Goal: Information Seeking & Learning: Learn about a topic

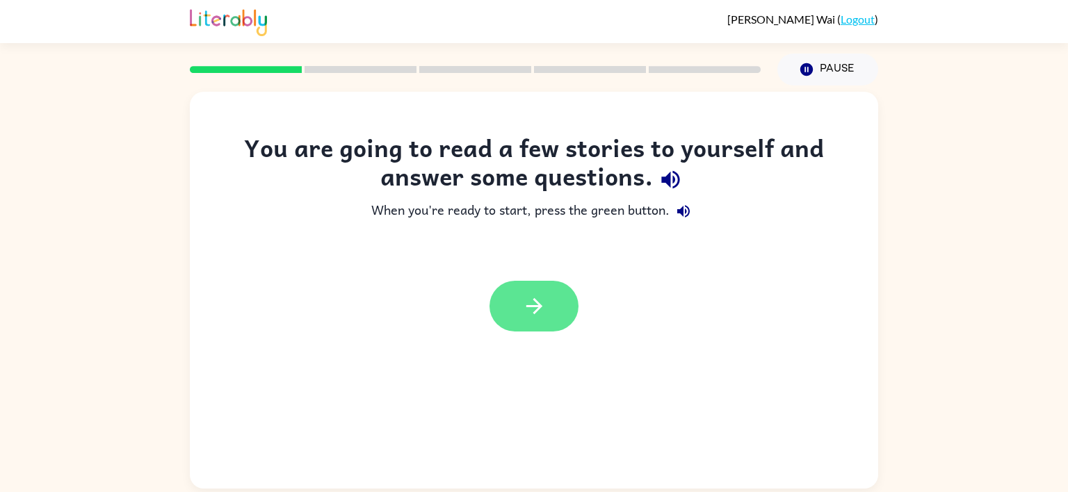
click at [558, 302] on button "button" at bounding box center [533, 306] width 89 height 51
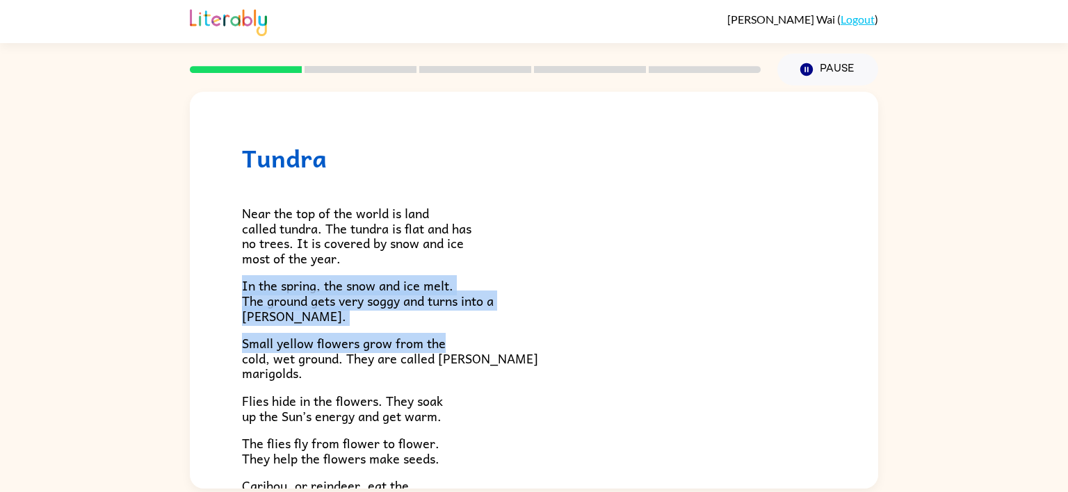
drag, startPoint x: 661, startPoint y: 347, endPoint x: 661, endPoint y: 259, distance: 87.6
click at [661, 259] on div "Near the top of the world is land called tundra. The tundra is flat and has no …" at bounding box center [534, 405] width 584 height 467
click at [902, 330] on div "Tundra Near the top of the world is land called tundra. The tundra is flat and …" at bounding box center [534, 287] width 1068 height 403
drag, startPoint x: 870, startPoint y: 256, endPoint x: 882, endPoint y: 330, distance: 74.8
click at [882, 330] on div "Tundra Near the top of the world is land called tundra. The tundra is flat and …" at bounding box center [534, 287] width 1068 height 403
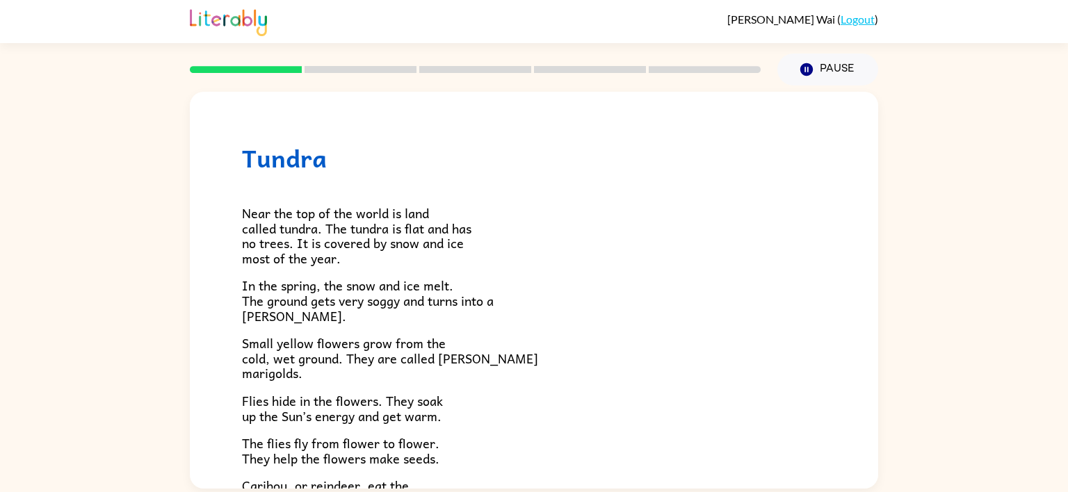
drag, startPoint x: 875, startPoint y: 314, endPoint x: 875, endPoint y: 306, distance: 8.3
click at [875, 306] on div "Tundra Near the top of the world is land called tundra. The tundra is flat and …" at bounding box center [534, 397] width 688 height 611
click at [869, 488] on div "Tundra Near the top of the world is land called tundra. The tundra is flat and …" at bounding box center [534, 397] width 688 height 611
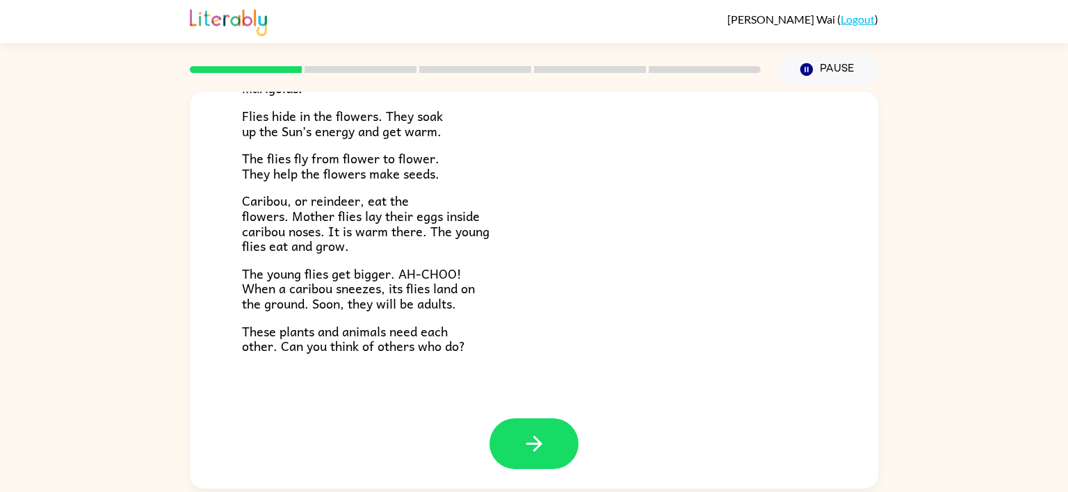
scroll to position [286, 0]
click at [526, 442] on icon "button" at bounding box center [534, 443] width 24 height 24
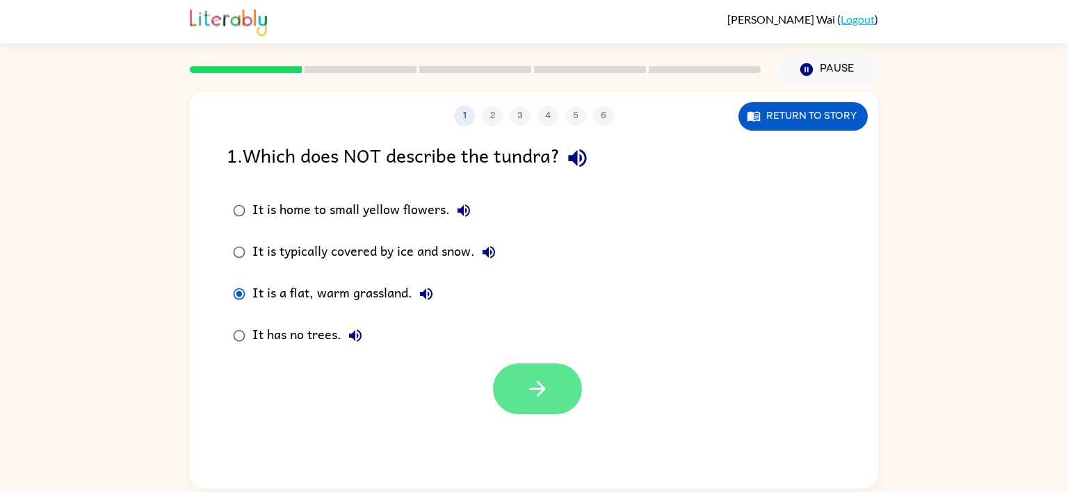
click at [515, 394] on button "button" at bounding box center [537, 389] width 89 height 51
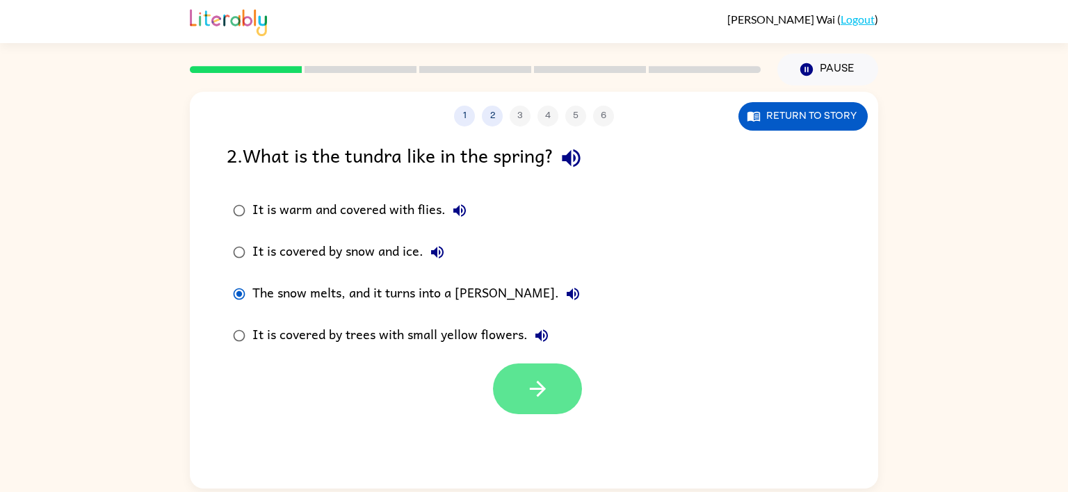
click at [508, 398] on button "button" at bounding box center [537, 389] width 89 height 51
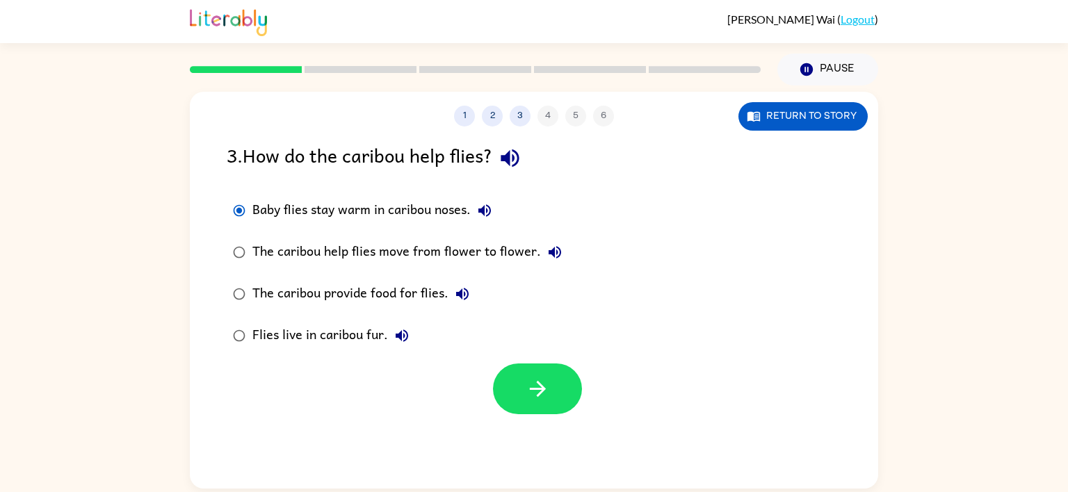
click at [526, 363] on div at bounding box center [534, 386] width 688 height 58
click at [528, 371] on button "button" at bounding box center [537, 389] width 89 height 51
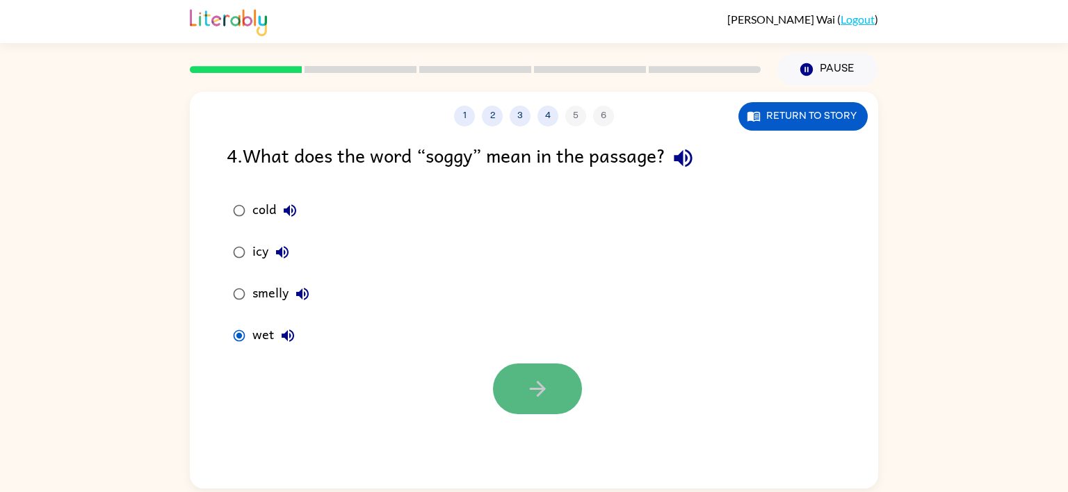
click at [505, 393] on button "button" at bounding box center [537, 389] width 89 height 51
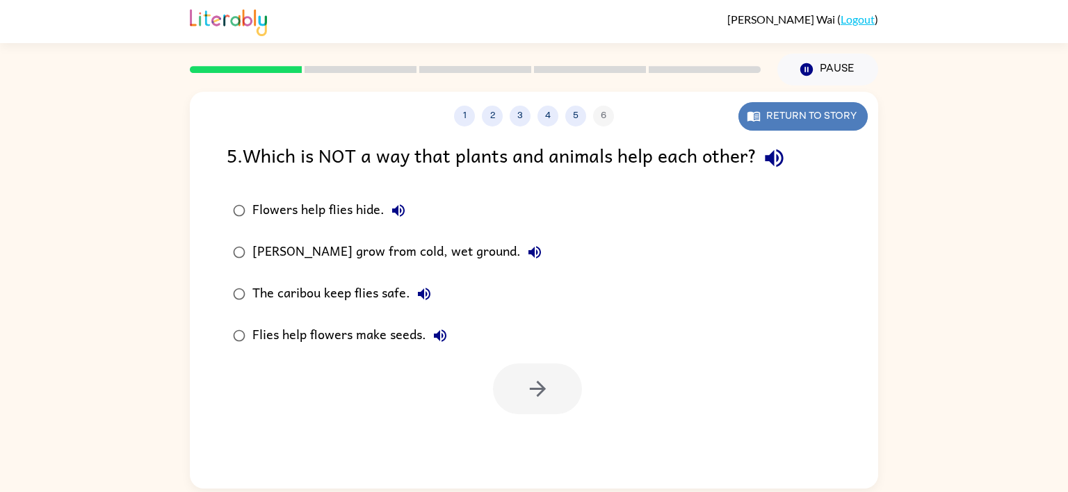
click at [793, 115] on button "Return to story" at bounding box center [802, 116] width 129 height 29
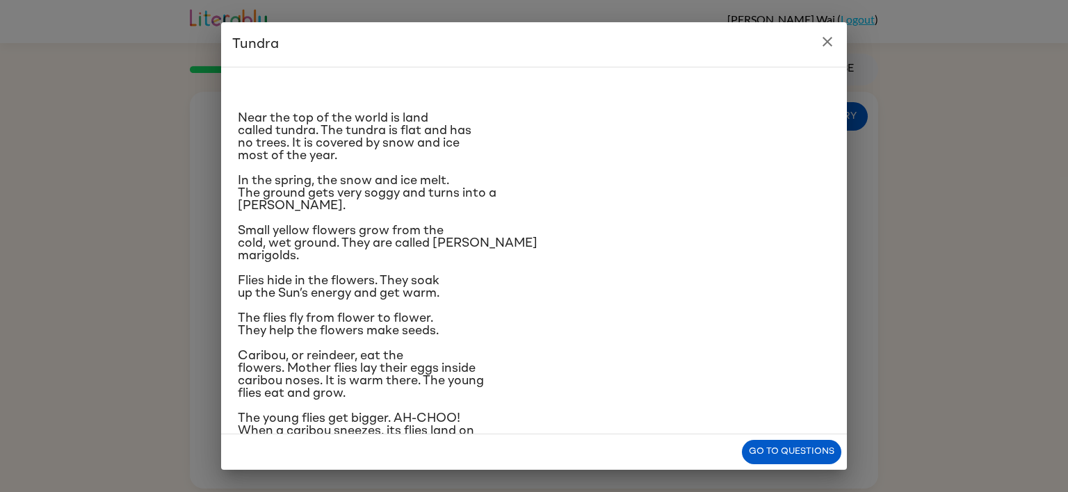
click at [327, 225] on span "Small yellow flowers grow from the cold, wet ground. They are called [PERSON_NA…" at bounding box center [388, 244] width 300 height 38
click at [769, 449] on button "Go to questions" at bounding box center [791, 452] width 99 height 24
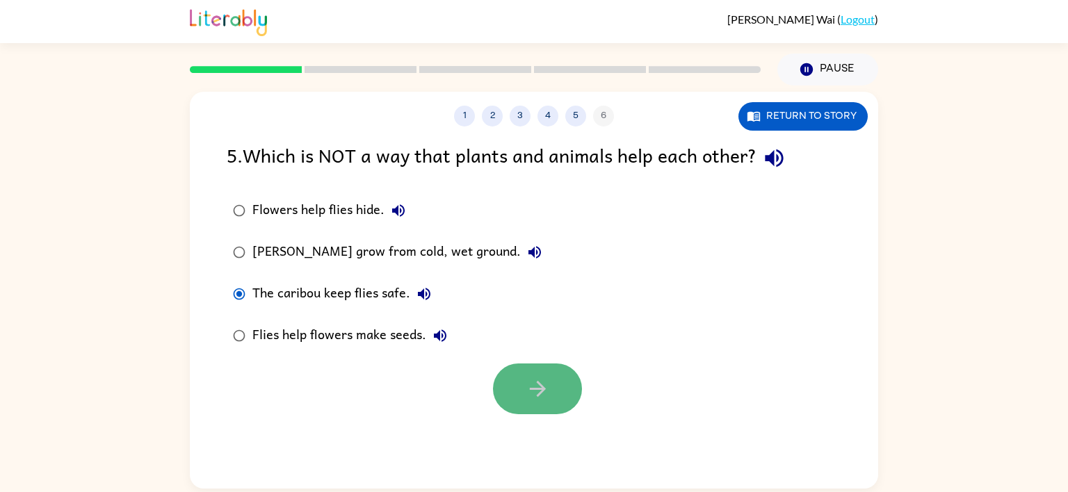
click at [526, 384] on icon "button" at bounding box center [538, 389] width 24 height 24
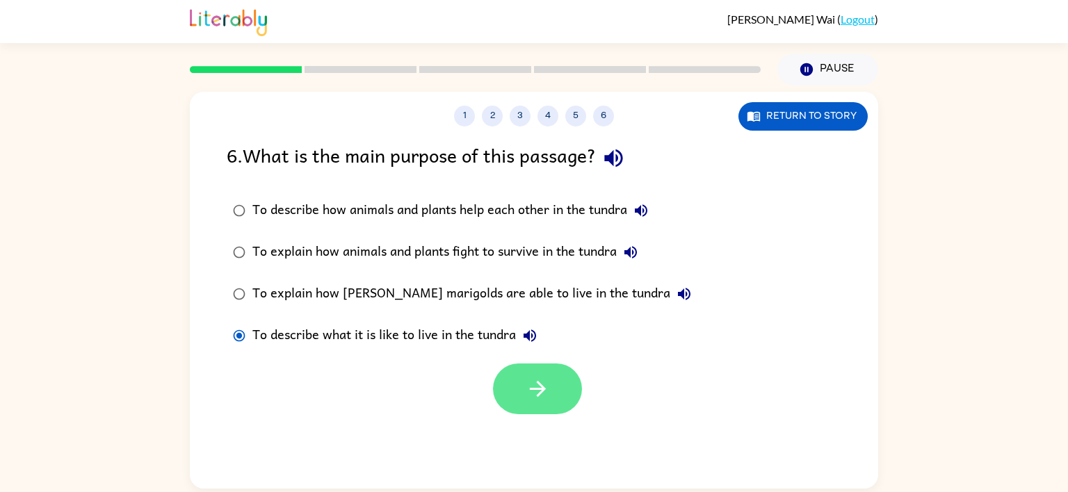
click at [560, 379] on button "button" at bounding box center [537, 389] width 89 height 51
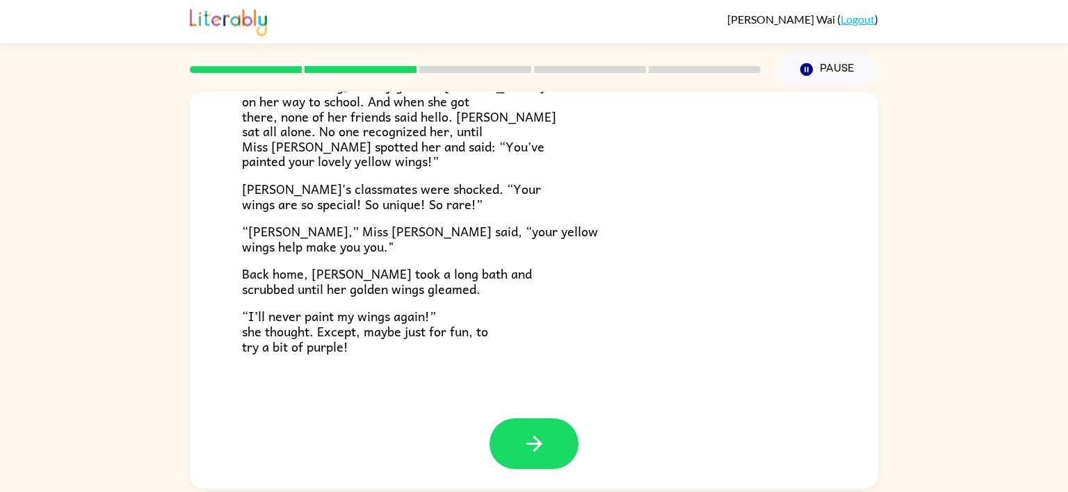
scroll to position [389, 0]
click at [514, 446] on button "button" at bounding box center [533, 442] width 89 height 51
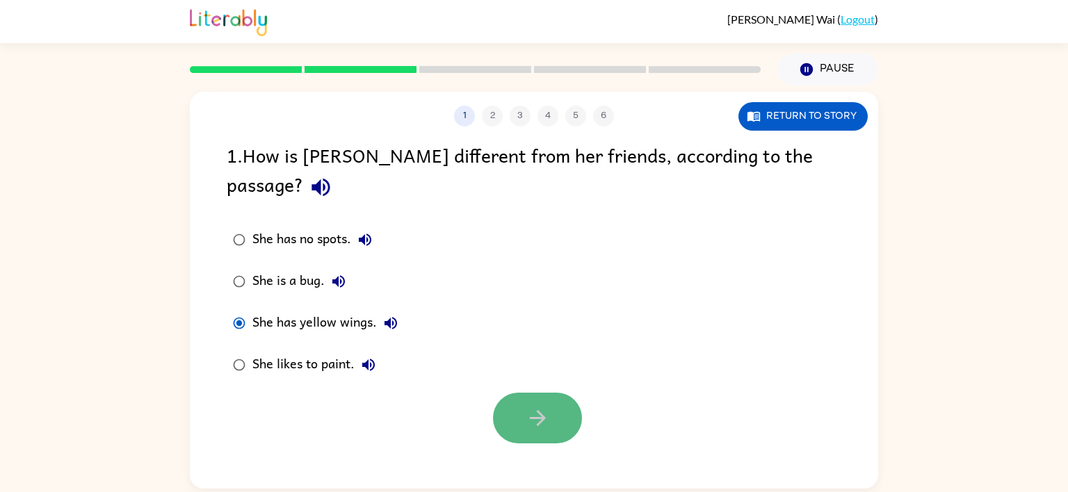
click at [559, 393] on button "button" at bounding box center [537, 418] width 89 height 51
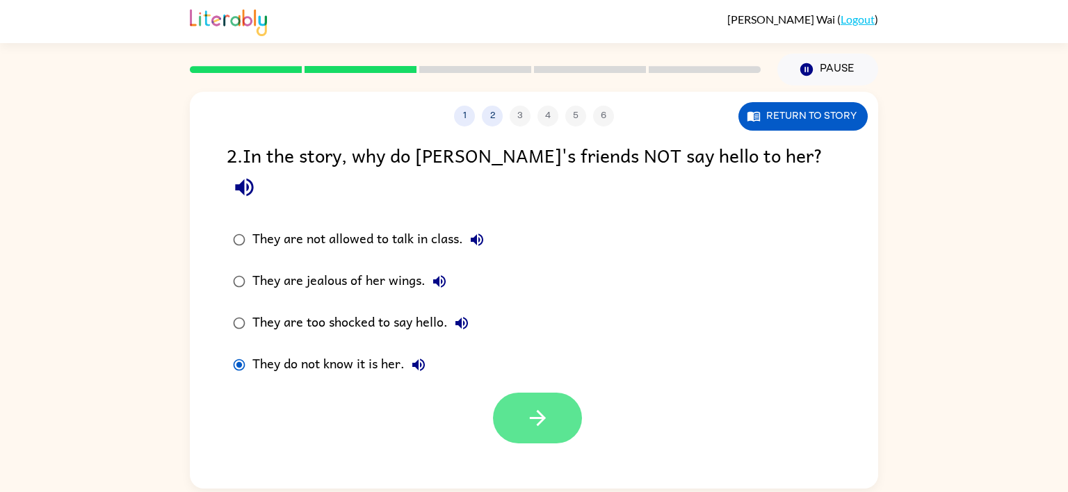
click at [521, 393] on button "button" at bounding box center [537, 418] width 89 height 51
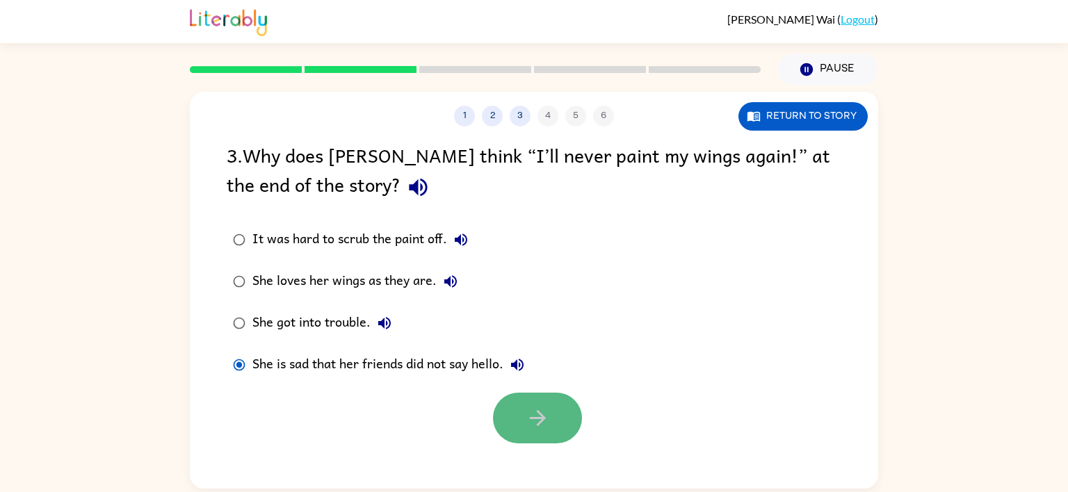
click at [512, 414] on button "button" at bounding box center [537, 418] width 89 height 51
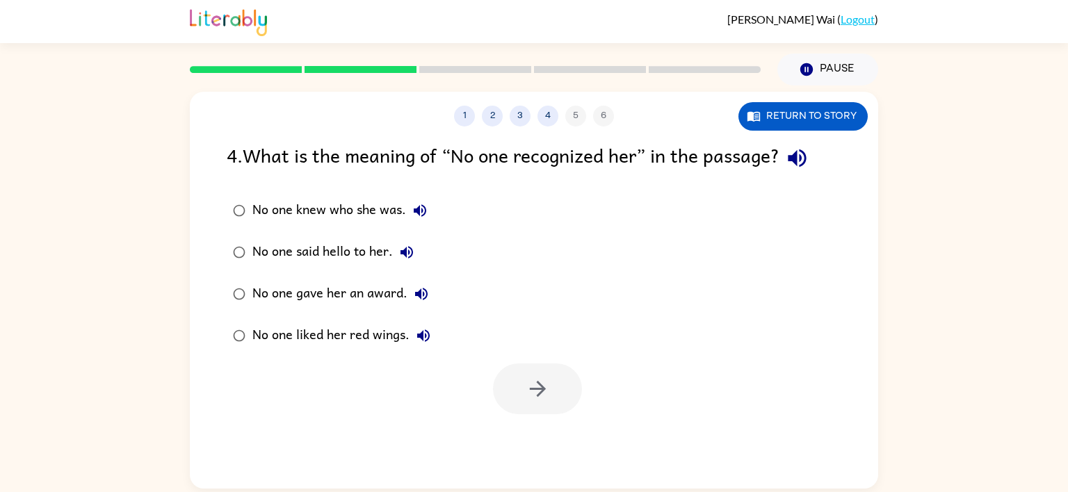
click at [512, 410] on div at bounding box center [537, 389] width 89 height 51
click at [508, 376] on button "button" at bounding box center [537, 389] width 89 height 51
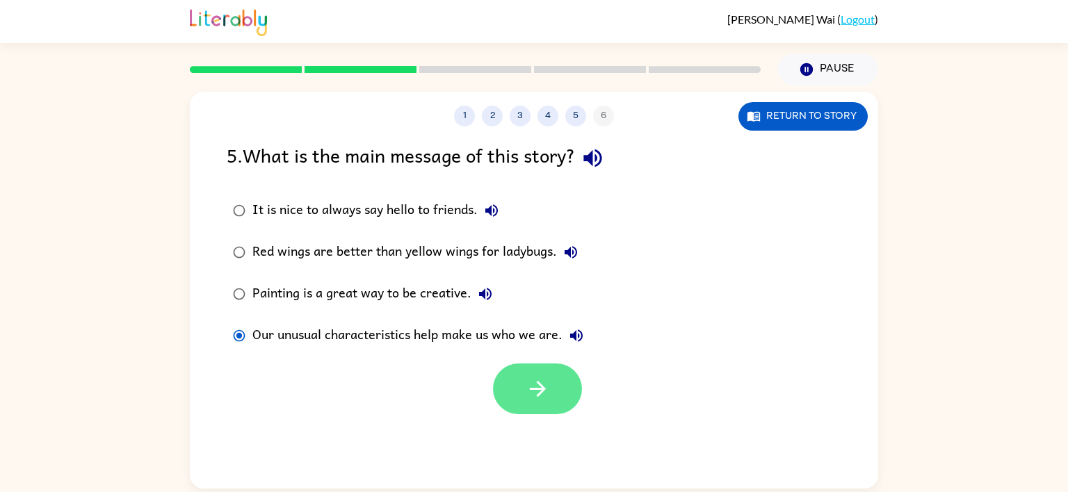
click at [531, 382] on icon "button" at bounding box center [538, 389] width 24 height 24
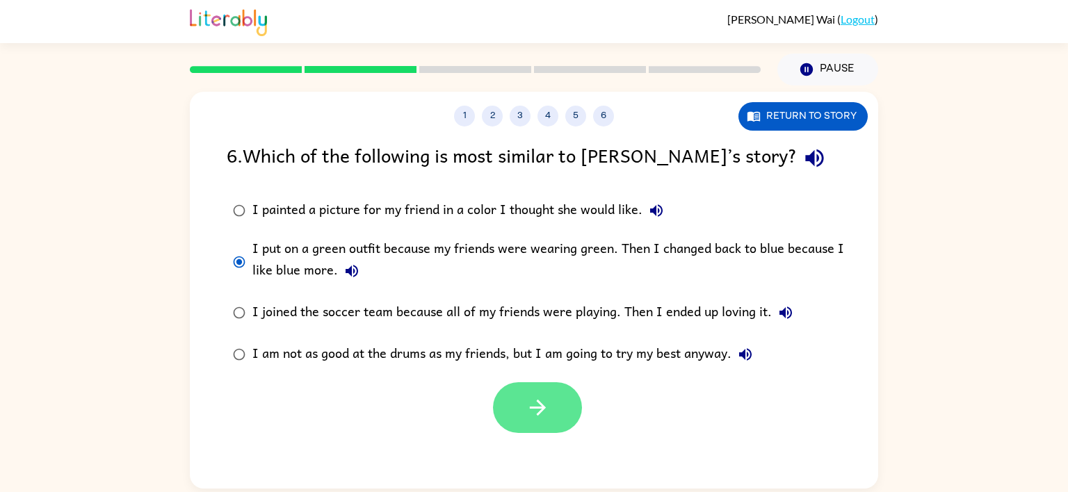
click at [521, 419] on button "button" at bounding box center [537, 407] width 89 height 51
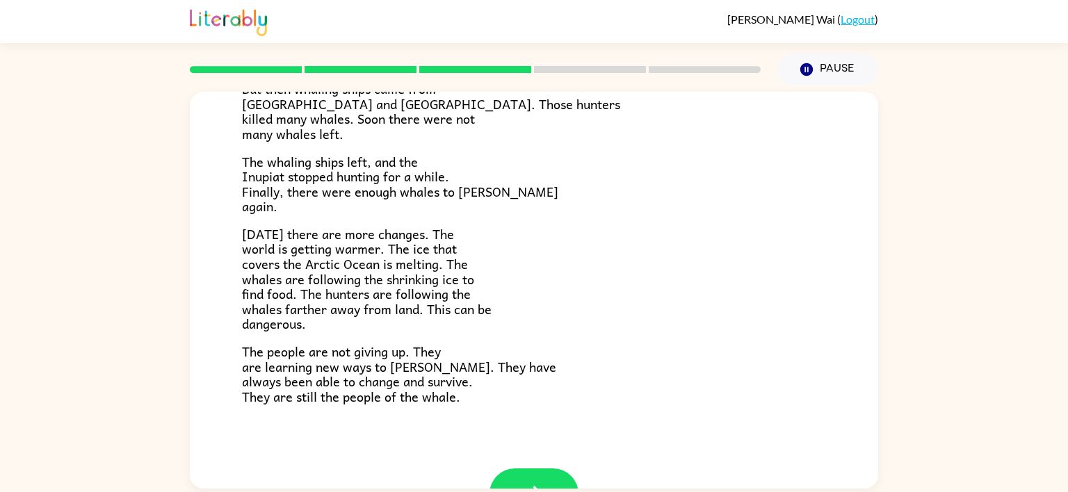
scroll to position [469, 0]
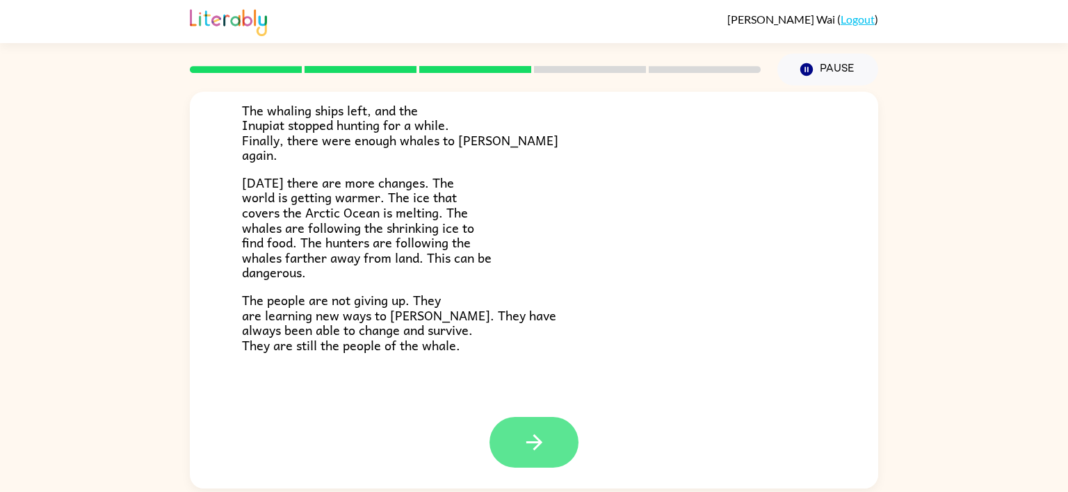
click at [552, 440] on button "button" at bounding box center [533, 442] width 89 height 51
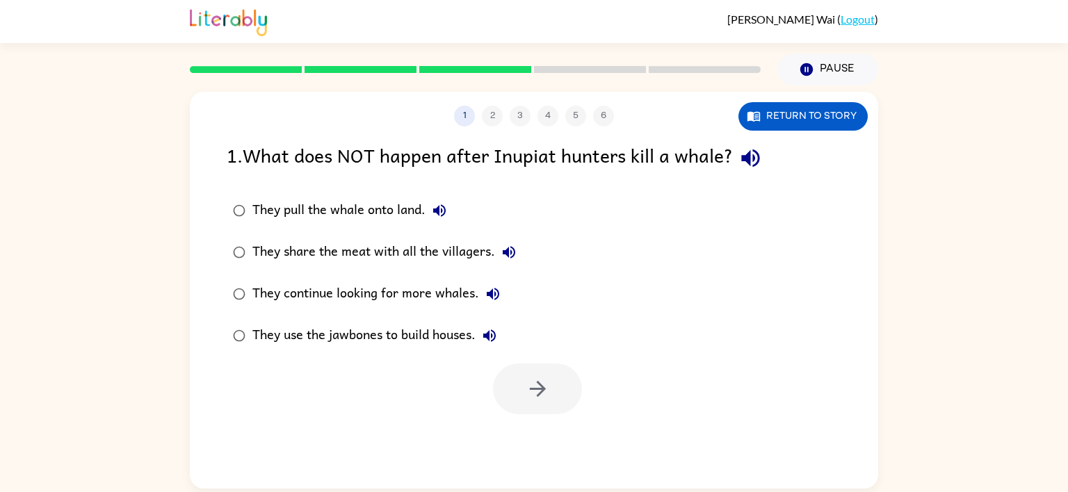
click at [254, 292] on div "They continue looking for more whales." at bounding box center [379, 294] width 254 height 28
click at [560, 371] on button "button" at bounding box center [537, 389] width 89 height 51
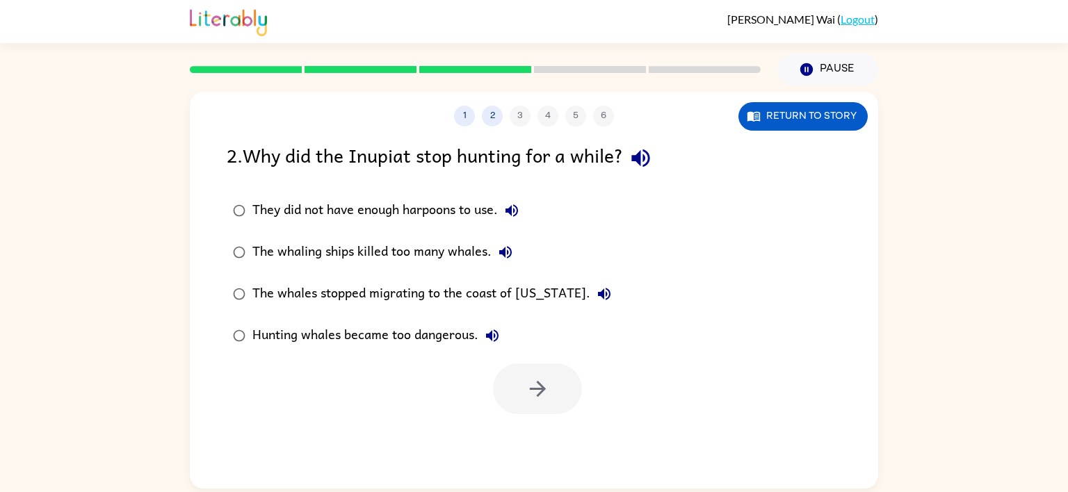
click at [252, 245] on div "The whaling ships killed too many whales." at bounding box center [385, 252] width 267 height 28
click at [510, 382] on button "button" at bounding box center [537, 389] width 89 height 51
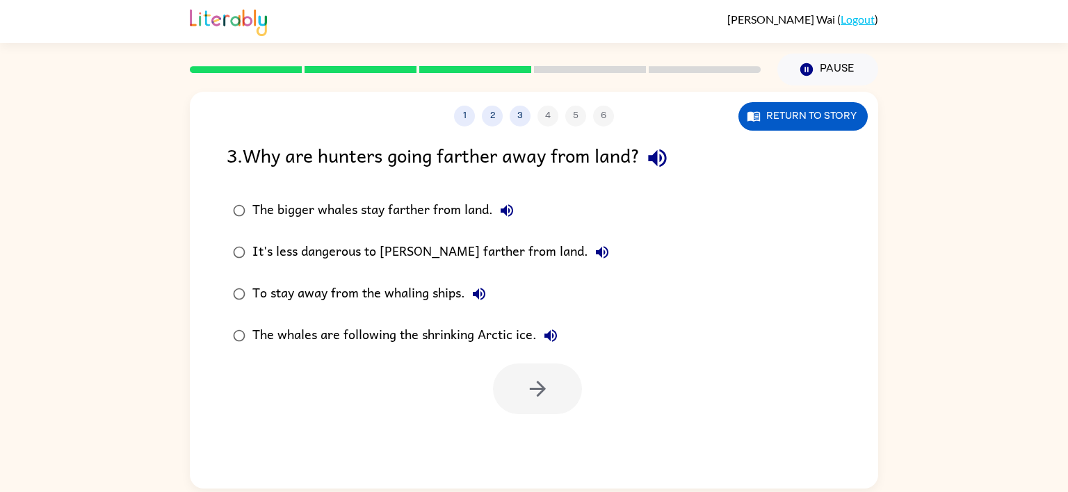
click at [310, 336] on div "The whales are following the shrinking Arctic ice." at bounding box center [408, 336] width 312 height 28
click at [514, 379] on button "button" at bounding box center [537, 389] width 89 height 51
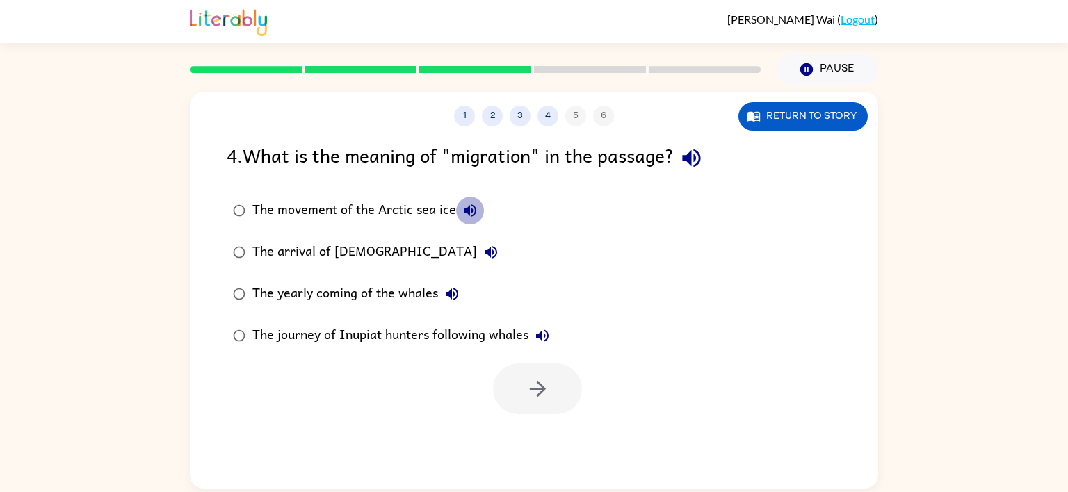
click at [469, 206] on icon "button" at bounding box center [470, 210] width 13 height 13
click at [853, 113] on button "Return to story" at bounding box center [802, 116] width 129 height 29
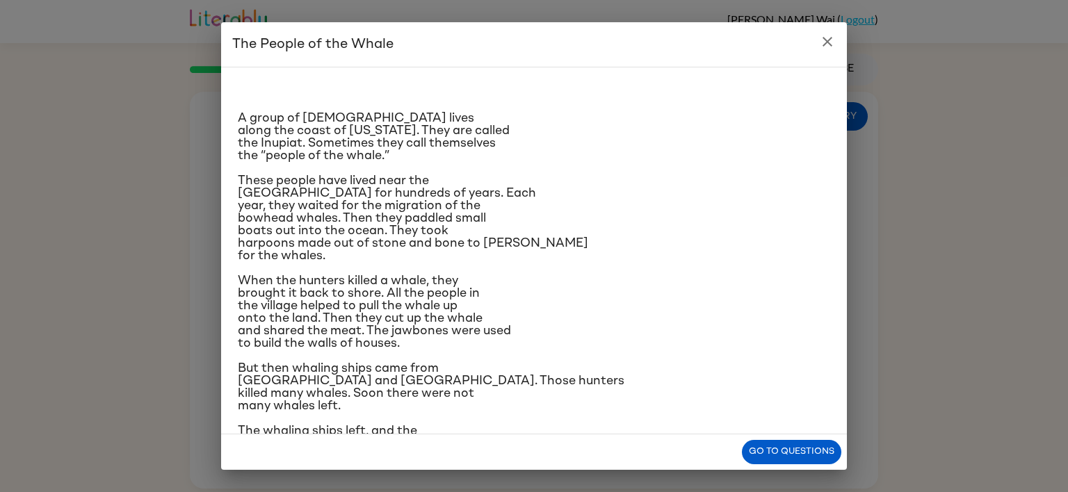
click at [354, 330] on span "When the hunters killed a whale, they brought it back to shore. All the people …" at bounding box center [374, 312] width 273 height 75
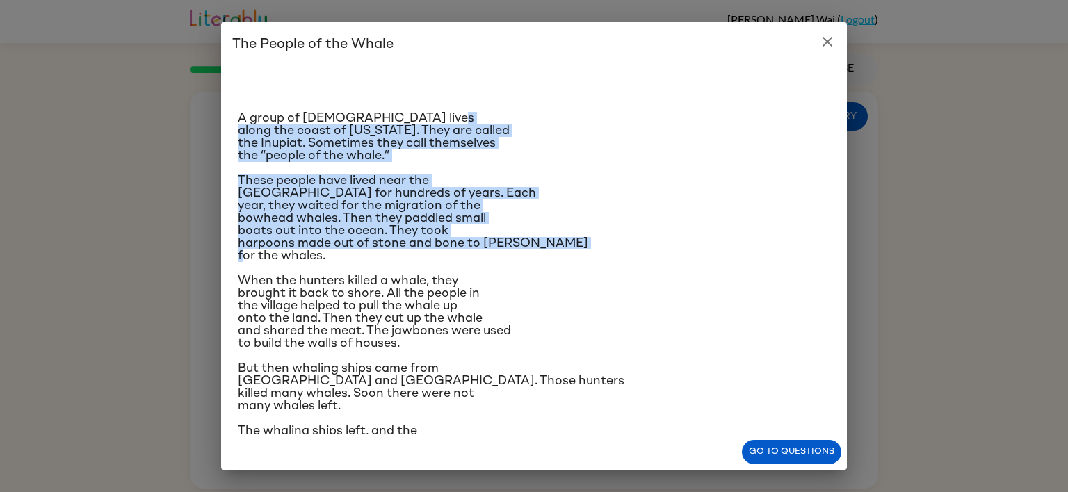
drag, startPoint x: 708, startPoint y: 248, endPoint x: 748, endPoint y: 75, distance: 176.9
click at [748, 75] on div "A group of [DEMOGRAPHIC_DATA] lives along the coast of [US_STATE]. They are cal…" at bounding box center [534, 251] width 626 height 368
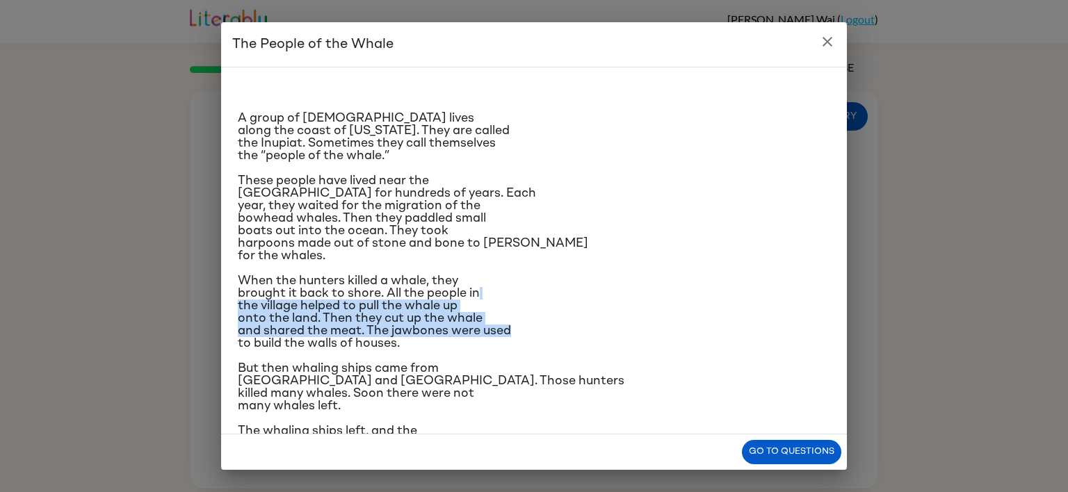
drag, startPoint x: 782, startPoint y: 293, endPoint x: 769, endPoint y: 315, distance: 25.9
click at [769, 315] on p "When the hunters killed a whale, they brought it back to shore. All the people …" at bounding box center [534, 312] width 592 height 75
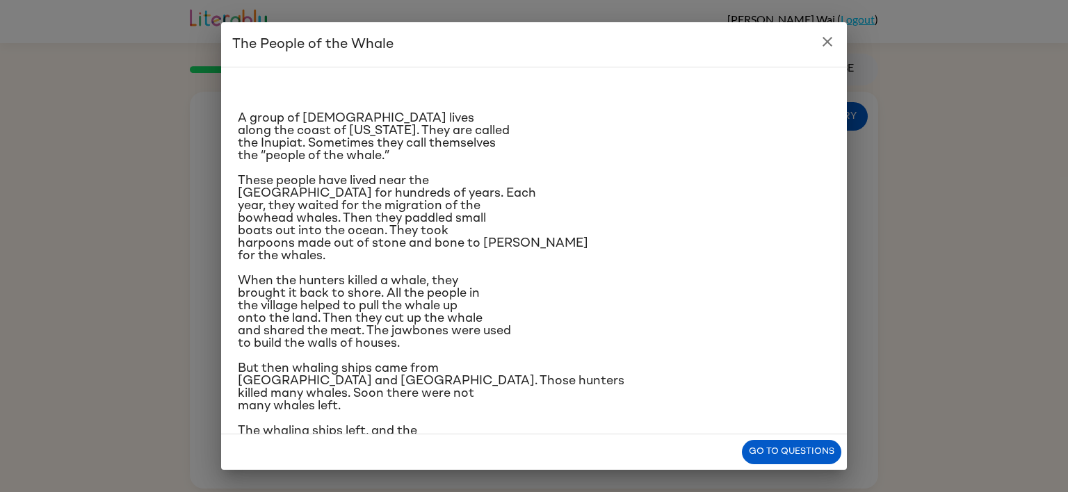
click at [357, 325] on span "When the hunters killed a whale, they brought it back to shore. All the people …" at bounding box center [374, 312] width 273 height 75
click at [779, 444] on button "Go to questions" at bounding box center [791, 452] width 99 height 24
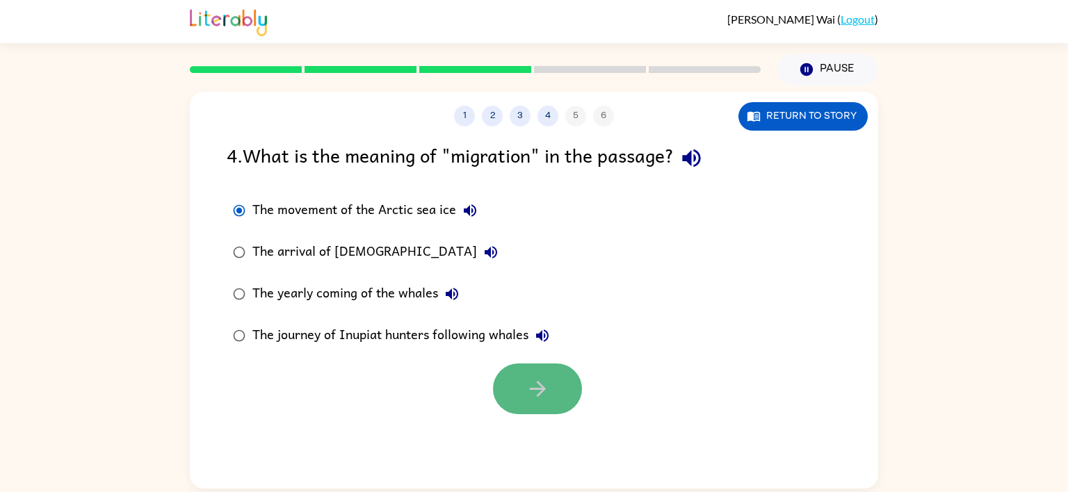
click at [539, 395] on icon "button" at bounding box center [537, 389] width 16 height 16
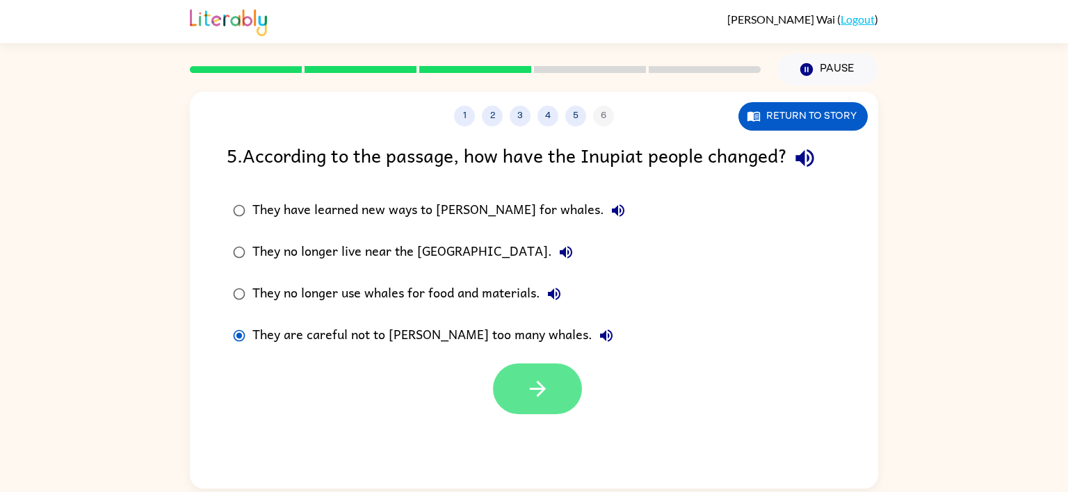
click at [516, 382] on button "button" at bounding box center [537, 389] width 89 height 51
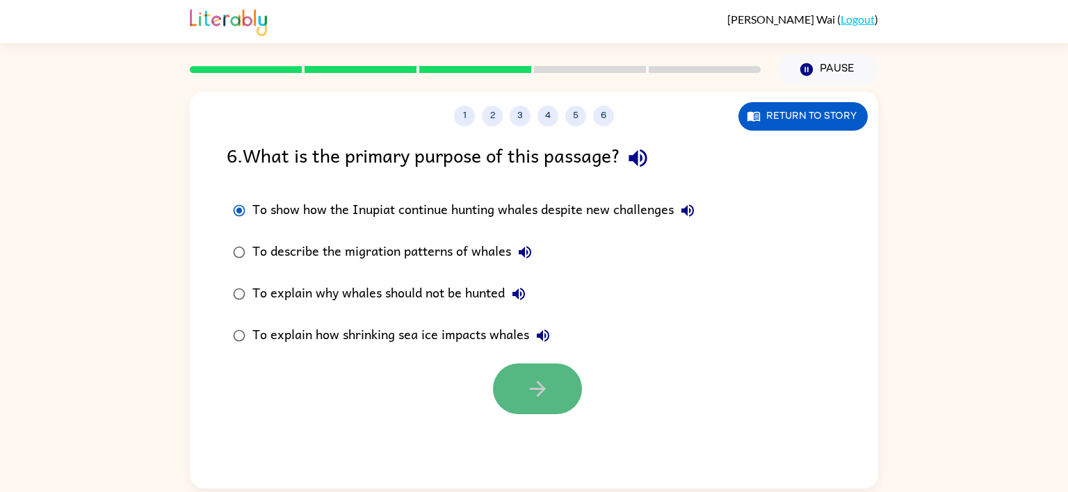
click at [517, 395] on button "button" at bounding box center [537, 389] width 89 height 51
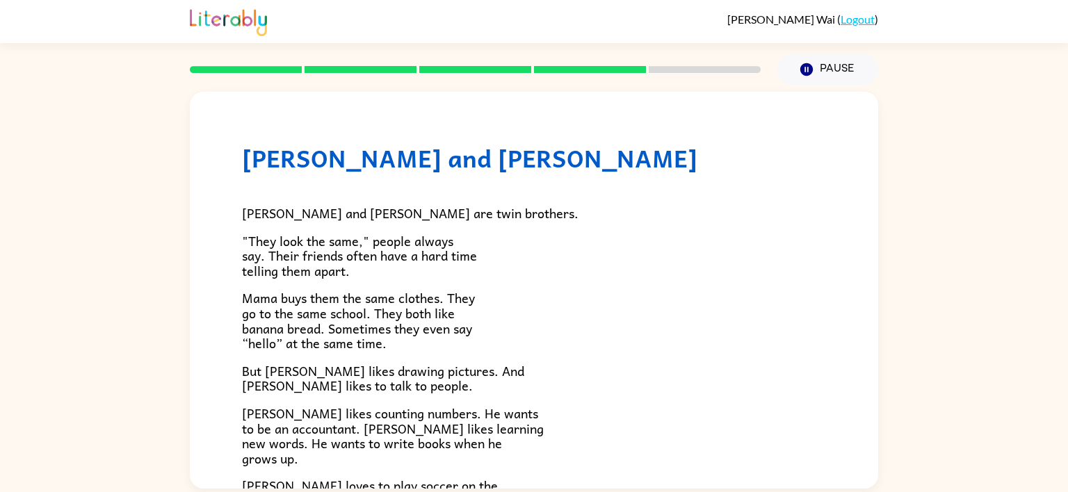
drag, startPoint x: 550, startPoint y: 389, endPoint x: 547, endPoint y: 372, distance: 16.9
click at [547, 372] on p "But [PERSON_NAME] likes drawing pictures. And [PERSON_NAME] likes to talk to pe…" at bounding box center [534, 379] width 584 height 30
click at [606, 382] on p "But [PERSON_NAME] likes drawing pictures. And [PERSON_NAME] likes to talk to pe…" at bounding box center [534, 379] width 584 height 30
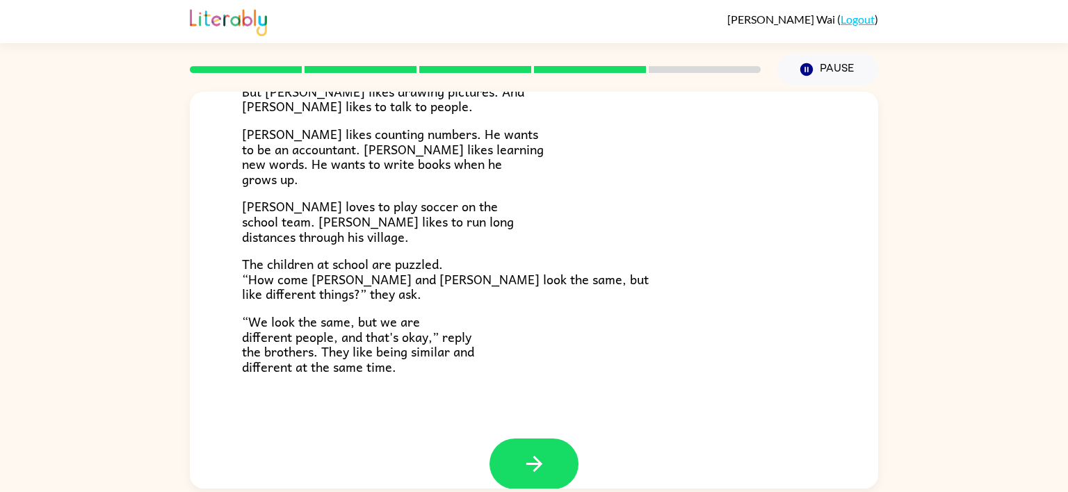
scroll to position [300, 0]
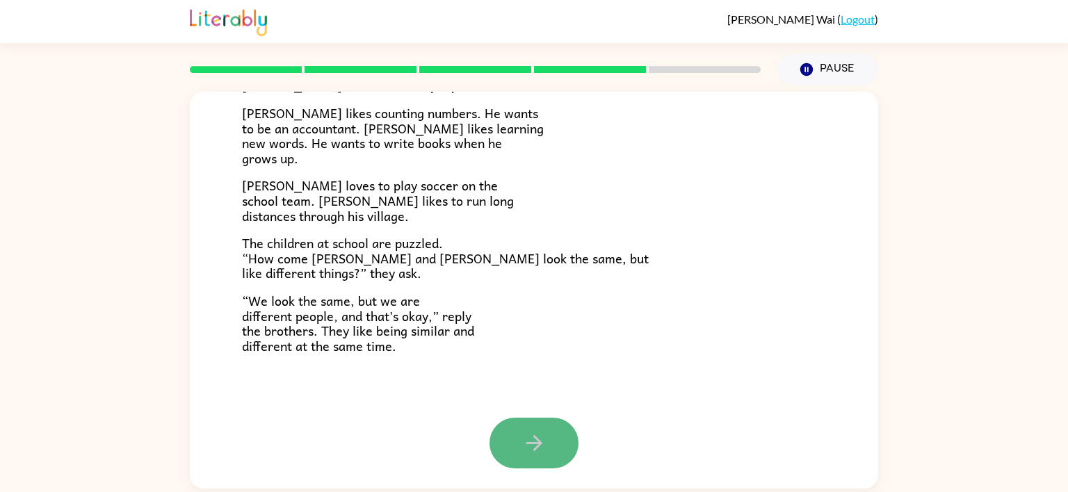
click at [514, 452] on button "button" at bounding box center [533, 443] width 89 height 51
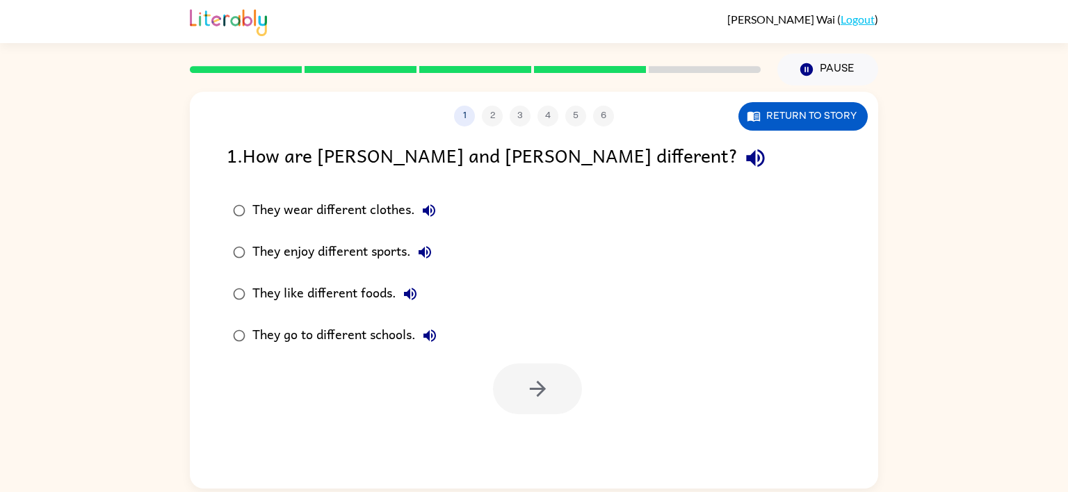
scroll to position [0, 0]
click at [547, 375] on button "button" at bounding box center [537, 389] width 89 height 51
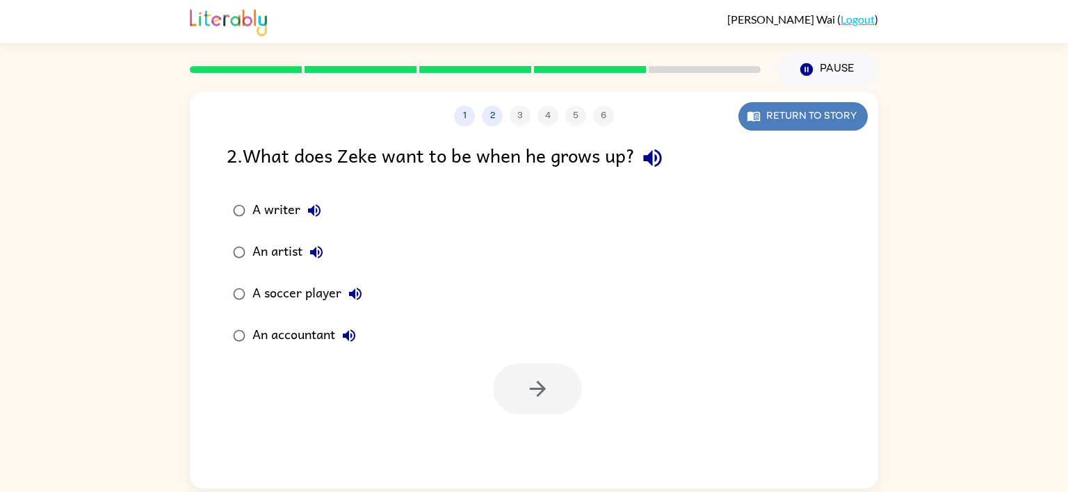
click at [798, 126] on button "Return to story" at bounding box center [802, 116] width 129 height 29
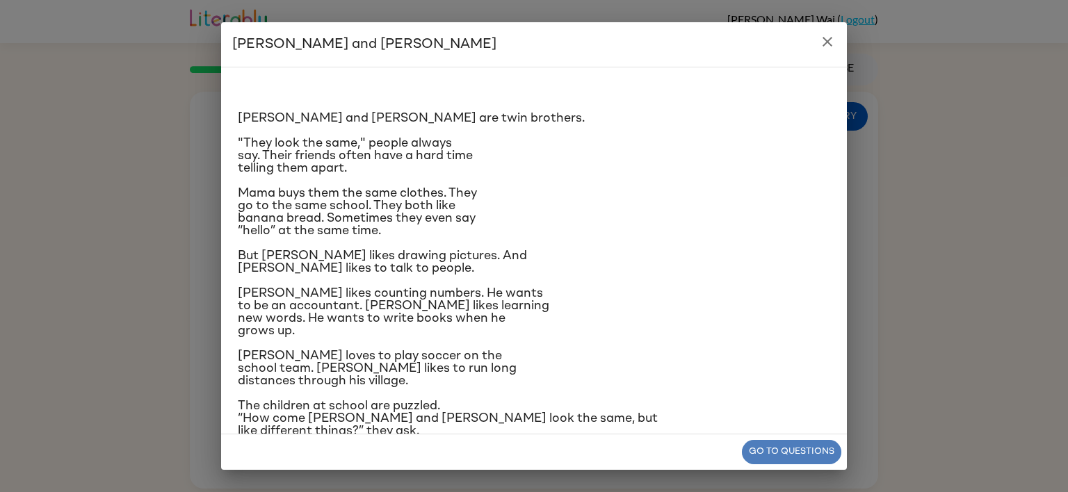
click at [809, 444] on button "Go to questions" at bounding box center [791, 452] width 99 height 24
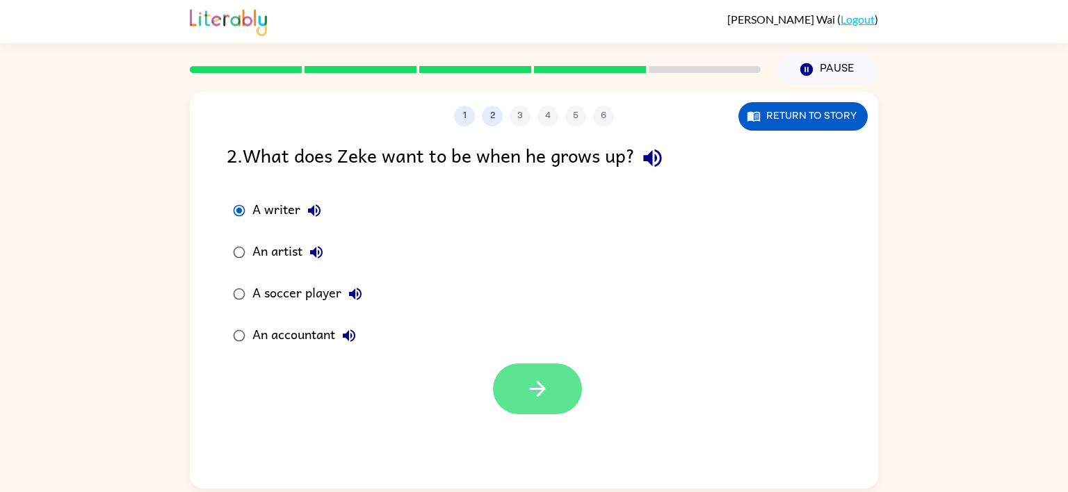
click at [555, 387] on button "button" at bounding box center [537, 389] width 89 height 51
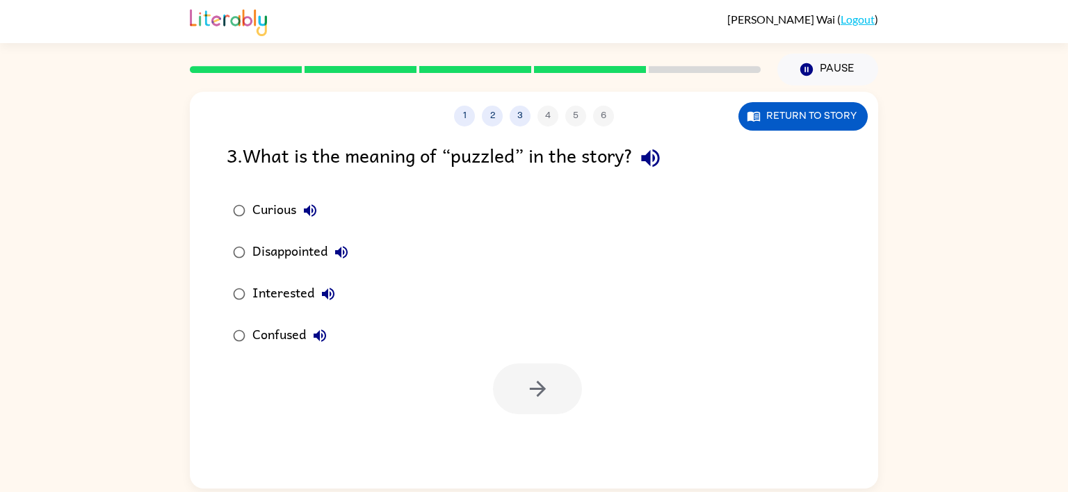
click at [263, 332] on div "Confused" at bounding box center [292, 336] width 81 height 28
click at [531, 382] on icon "button" at bounding box center [538, 389] width 24 height 24
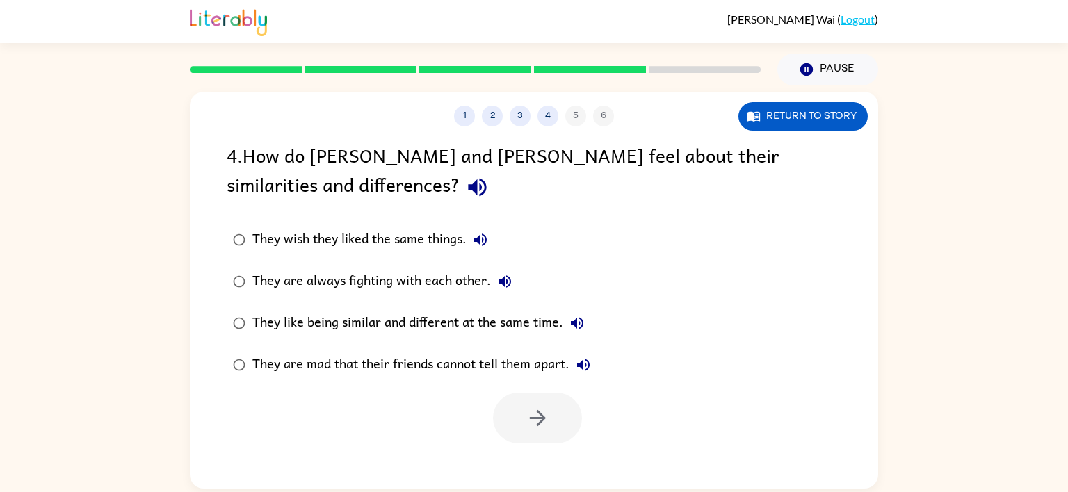
click at [270, 314] on div "They like being similar and different at the same time." at bounding box center [421, 323] width 339 height 28
click at [522, 389] on div at bounding box center [534, 415] width 688 height 58
click at [538, 426] on icon "button" at bounding box center [538, 418] width 24 height 24
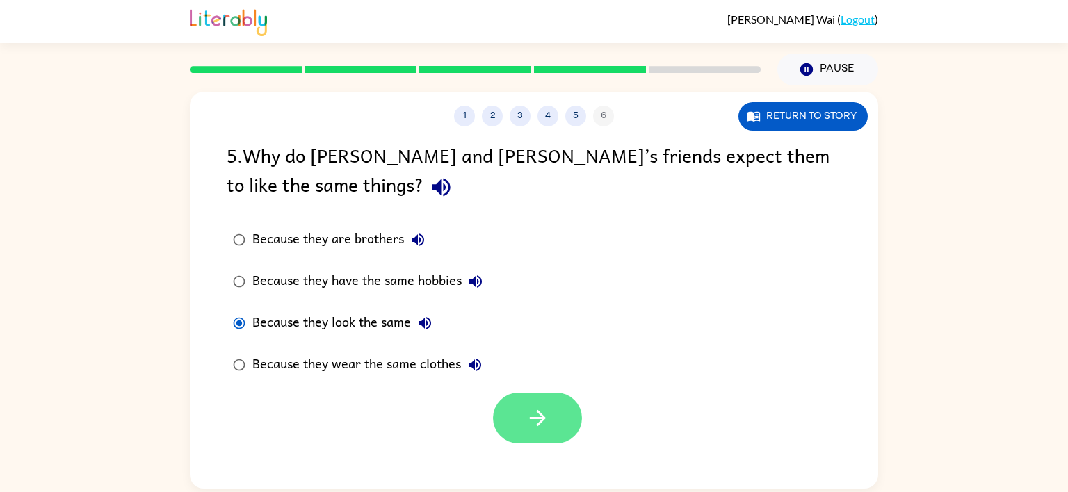
click at [500, 417] on button "button" at bounding box center [537, 418] width 89 height 51
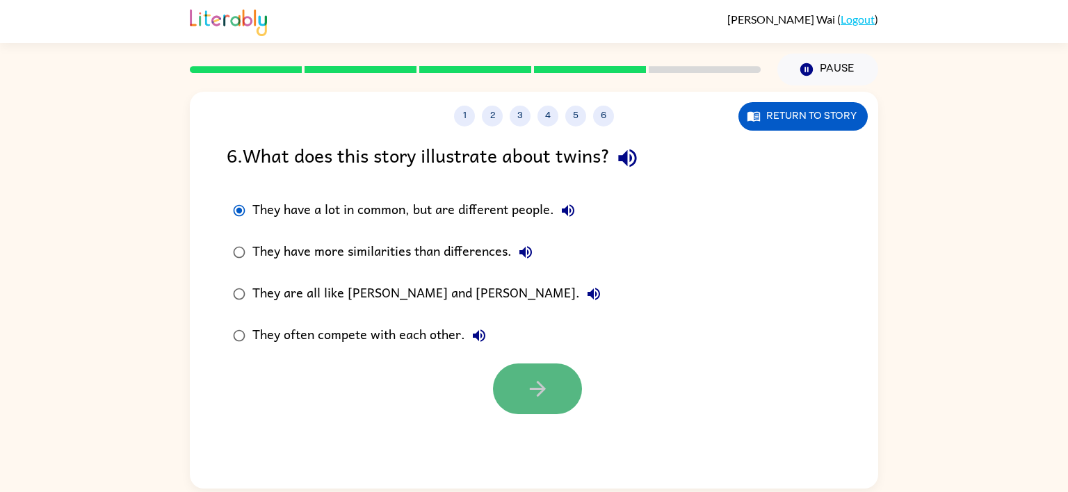
click at [543, 394] on icon "button" at bounding box center [538, 389] width 24 height 24
